Goal: Information Seeking & Learning: Learn about a topic

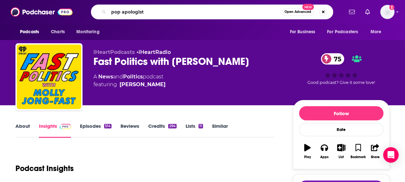
type input "pop apologists"
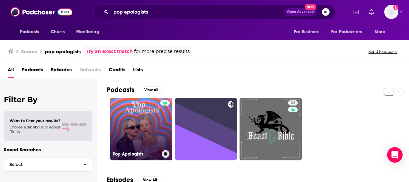
click at [137, 109] on link "Pop Apologists" at bounding box center [141, 129] width 62 height 62
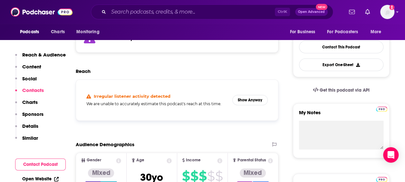
scroll to position [139, 0]
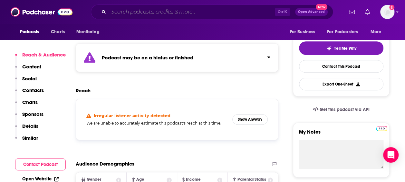
click at [120, 9] on input "Search podcasts, credits, & more..." at bounding box center [191, 12] width 166 height 10
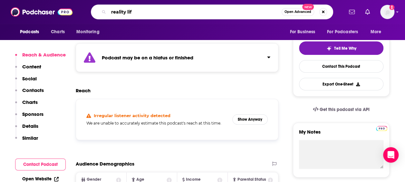
type input "reality life"
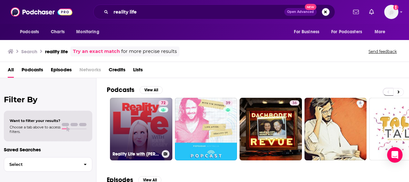
click at [136, 127] on link "72 Reality Life with [PERSON_NAME]" at bounding box center [141, 129] width 62 height 62
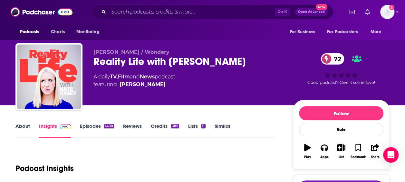
scroll to position [10, 0]
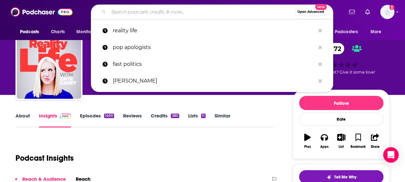
click at [127, 14] on input "Search podcasts, credits, & more..." at bounding box center [201, 12] width 186 height 10
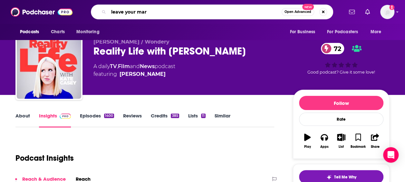
type input "leave your mark"
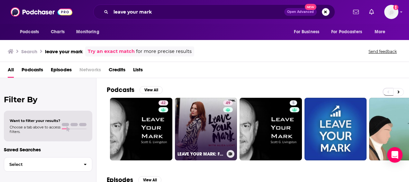
click at [196, 110] on link "49 LEAVE YOUR MARK: Freshly Brewed Career Advice with [PERSON_NAME]" at bounding box center [206, 129] width 62 height 62
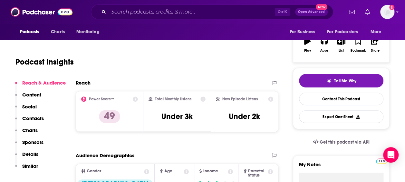
scroll to position [42, 0]
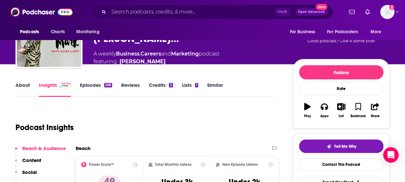
click at [21, 84] on link "About" at bounding box center [22, 89] width 14 height 15
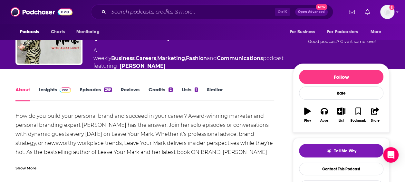
scroll to position [46, 0]
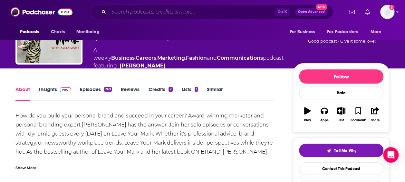
click at [115, 9] on input "Search podcasts, credits, & more..." at bounding box center [191, 12] width 166 height 10
paste input "StyleZeitgeist"
type input "StyleZeitgeist"
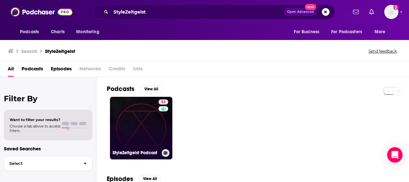
click at [157, 128] on link "53 StyleZeitgeist Podcast" at bounding box center [141, 128] width 62 height 62
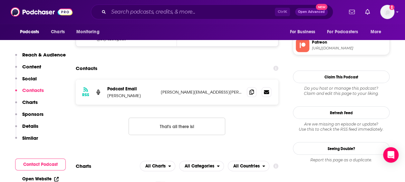
scroll to position [594, 0]
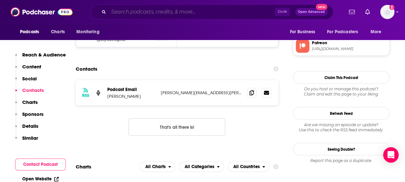
click at [142, 15] on input "Search podcasts, credits, & more..." at bounding box center [191, 12] width 166 height 10
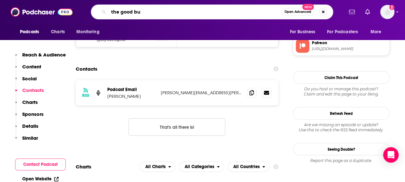
type input "the good buy"
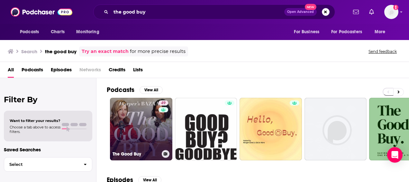
click at [131, 108] on link "49 The Good Buy" at bounding box center [141, 129] width 62 height 62
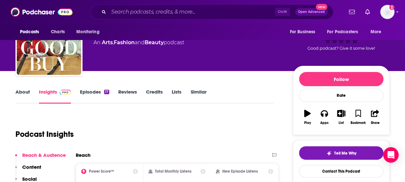
scroll to position [12, 0]
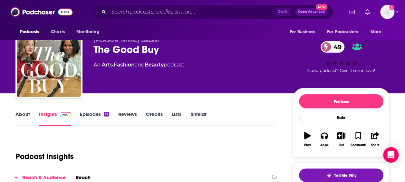
click at [21, 113] on link "About" at bounding box center [22, 118] width 14 height 15
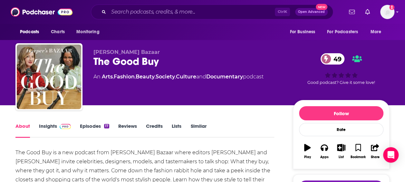
click at [57, 127] on span at bounding box center [64, 126] width 14 height 6
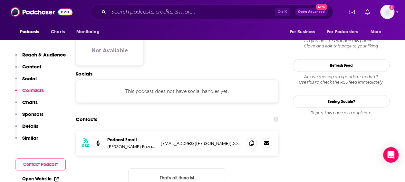
scroll to position [527, 0]
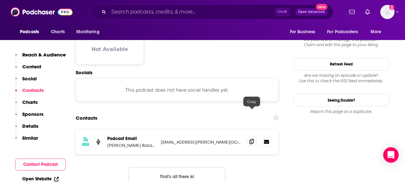
click at [248, 136] on span at bounding box center [252, 141] width 10 height 10
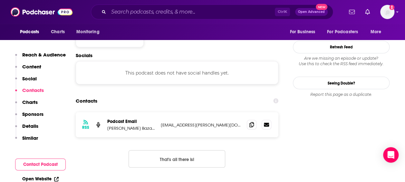
scroll to position [543, 0]
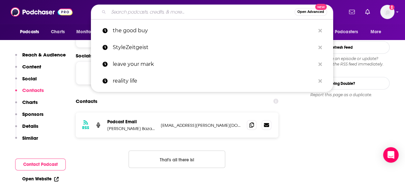
click at [140, 8] on input "Search podcasts, credits, & more..." at bounding box center [201, 12] width 186 height 10
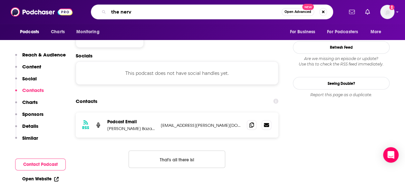
type input "the nerve"
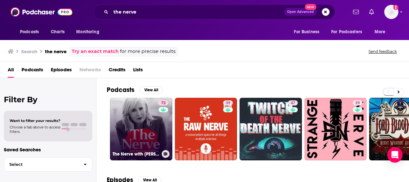
click at [147, 131] on link "72 The Nerve with [PERSON_NAME]" at bounding box center [141, 129] width 62 height 62
